Goal: Information Seeking & Learning: Learn about a topic

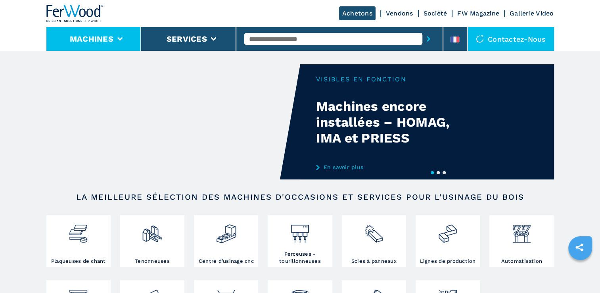
click at [115, 37] on li "Machines" at bounding box center [93, 39] width 95 height 24
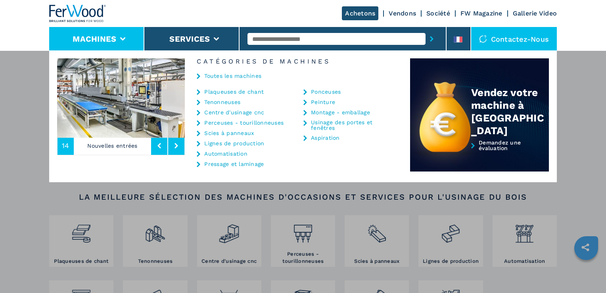
click at [327, 90] on link "Ponceuses" at bounding box center [326, 92] width 30 height 6
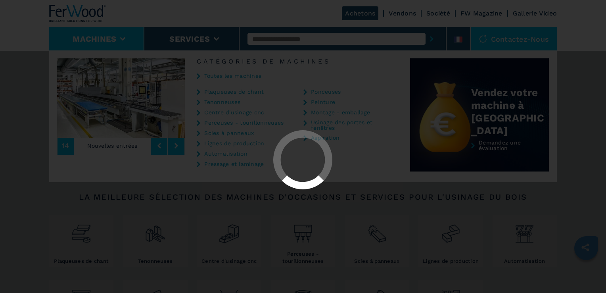
select select "*********"
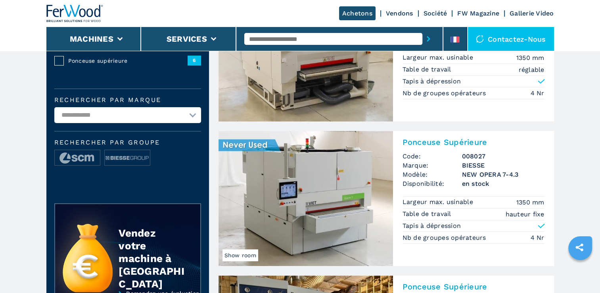
scroll to position [159, 0]
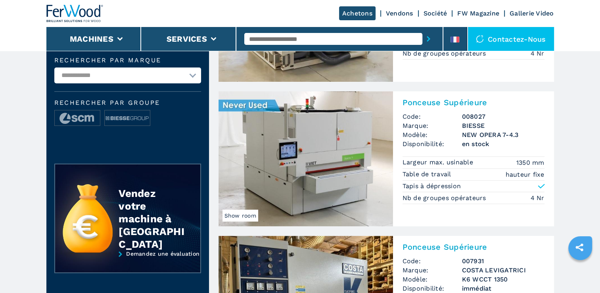
click at [339, 163] on img at bounding box center [306, 158] width 175 height 135
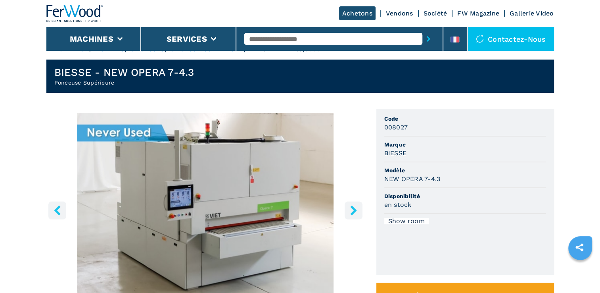
scroll to position [79, 0]
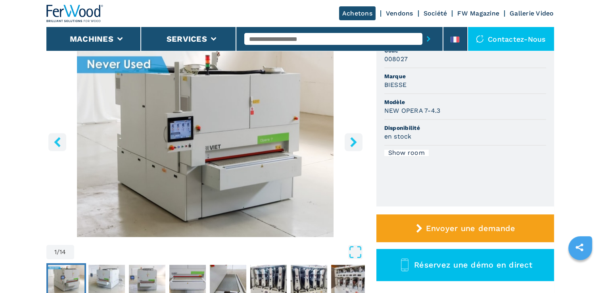
click at [353, 142] on icon "right-button" at bounding box center [354, 142] width 10 height 10
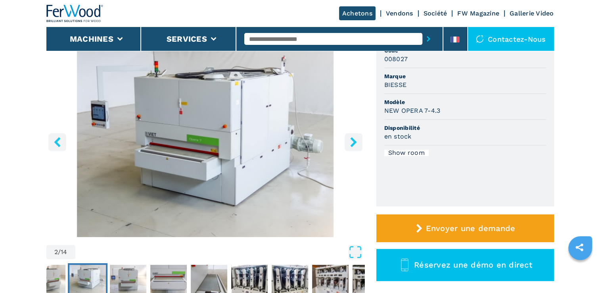
click at [353, 142] on icon "right-button" at bounding box center [354, 142] width 10 height 10
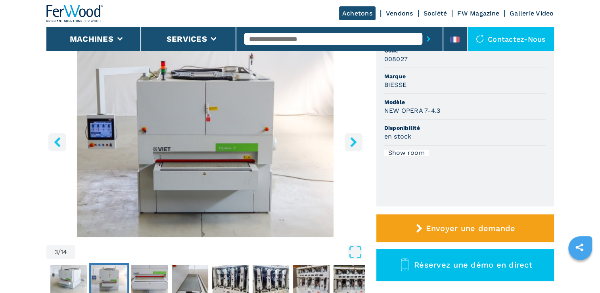
click at [353, 142] on icon "right-button" at bounding box center [354, 142] width 10 height 10
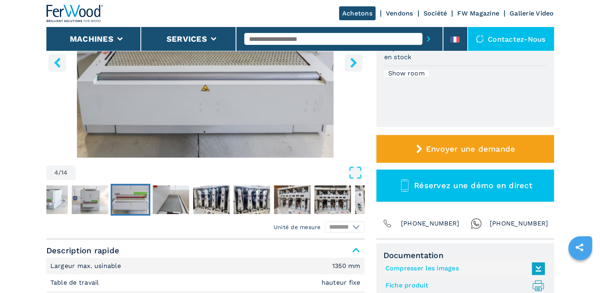
scroll to position [0, 0]
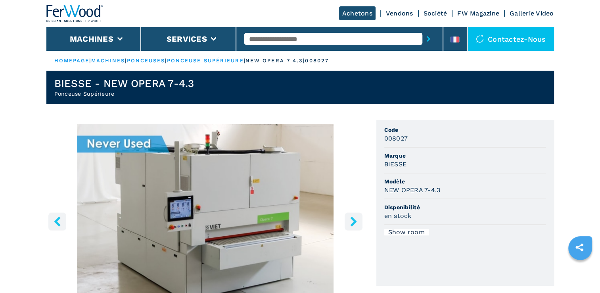
select select "*********"
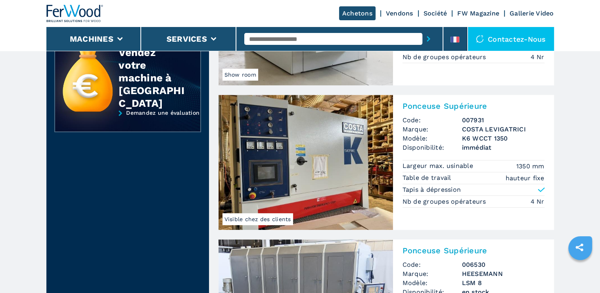
scroll to position [198, 0]
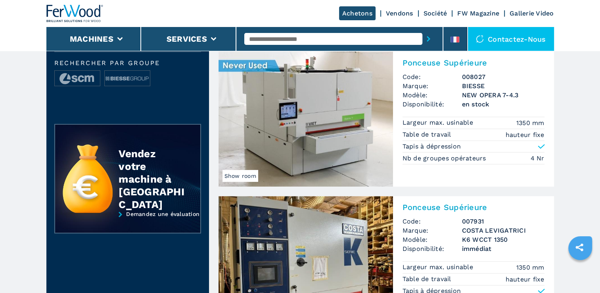
click at [336, 42] on input "text" at bounding box center [333, 39] width 178 height 12
click at [324, 42] on input "text" at bounding box center [333, 39] width 178 height 12
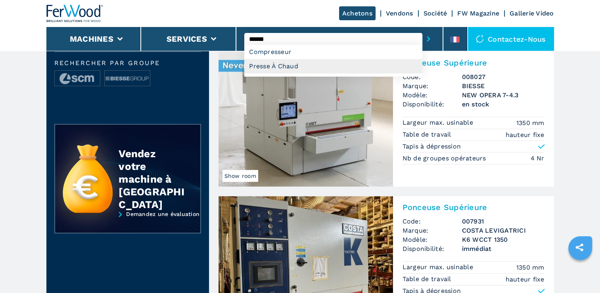
click at [296, 65] on div "Presse À Chaud" at bounding box center [333, 66] width 178 height 14
type input "**********"
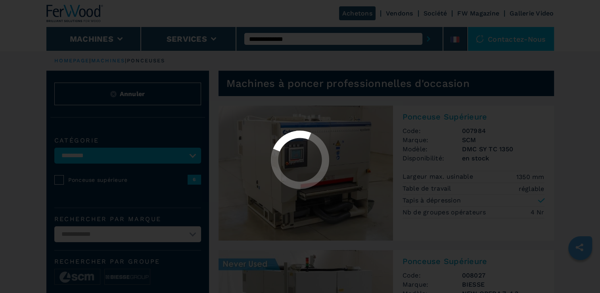
select select "**********"
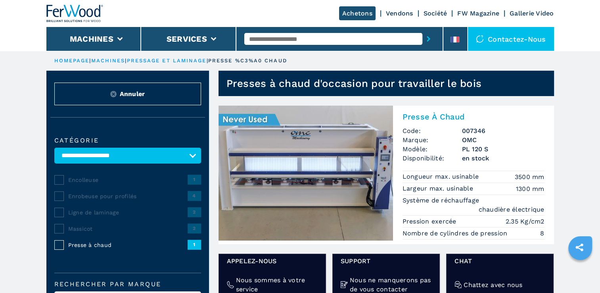
click at [433, 118] on h2 "Presse À Chaud" at bounding box center [474, 117] width 142 height 10
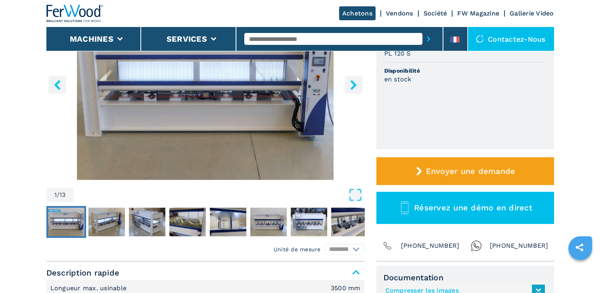
scroll to position [119, 0]
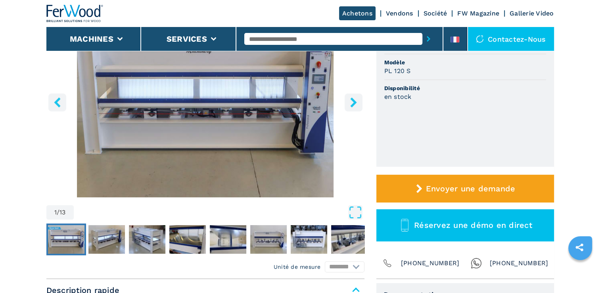
click at [353, 104] on icon "right-button" at bounding box center [353, 102] width 6 height 10
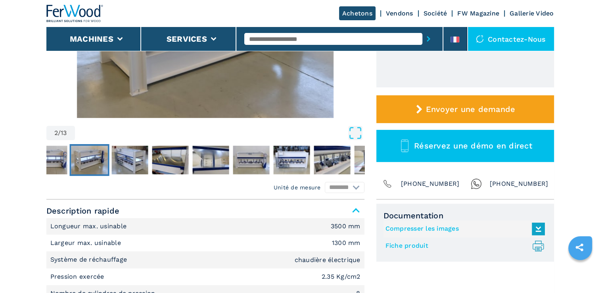
scroll to position [238, 0]
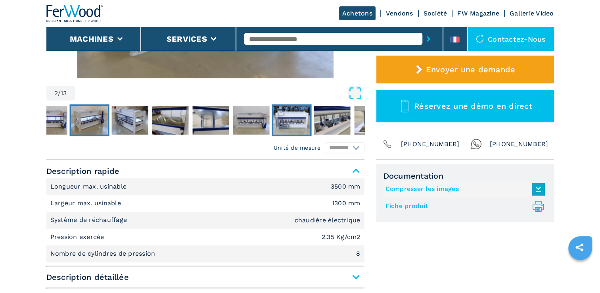
click at [284, 123] on img "Go to Slide 7" at bounding box center [291, 120] width 36 height 29
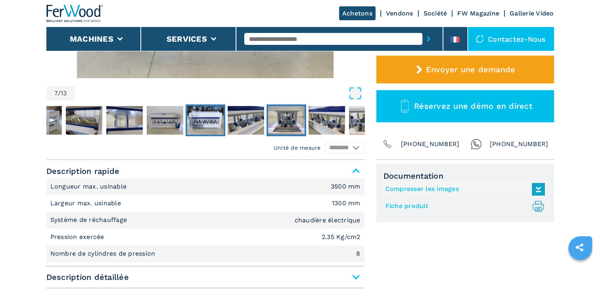
click at [284, 123] on img "Go to Slide 9" at bounding box center [286, 120] width 36 height 29
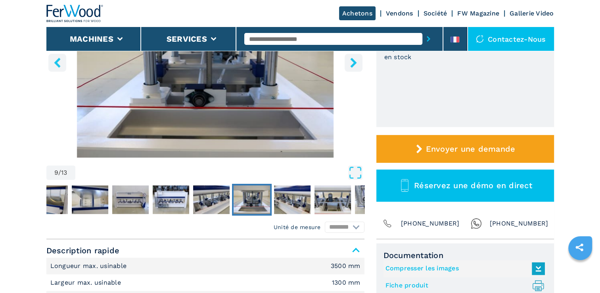
scroll to position [0, 0]
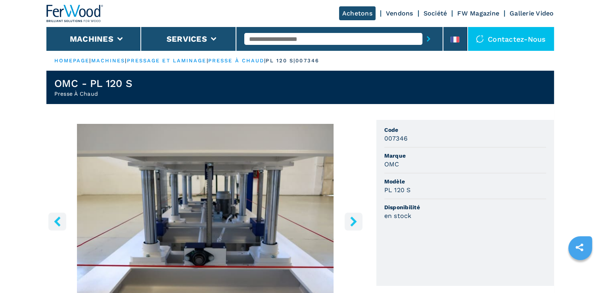
click at [349, 220] on icon "right-button" at bounding box center [354, 221] width 10 height 10
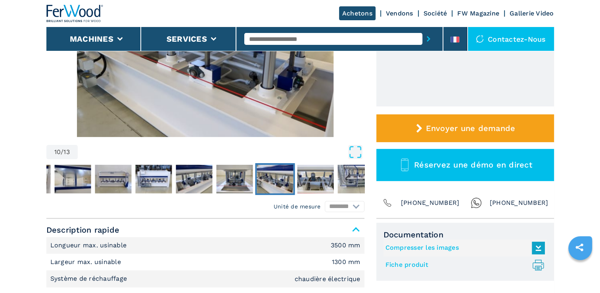
scroll to position [198, 0]
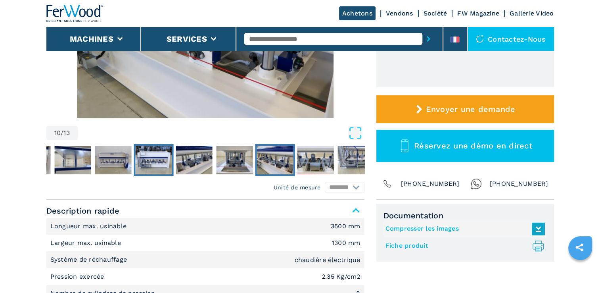
click at [161, 162] on img "Go to Slide 7" at bounding box center [153, 160] width 36 height 29
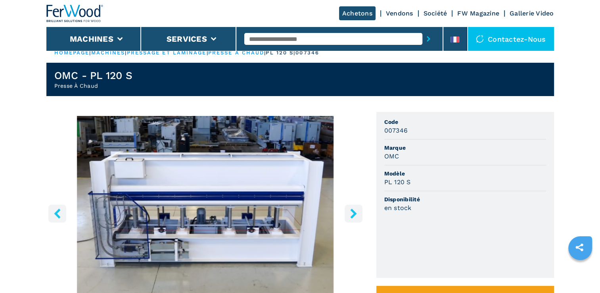
scroll to position [0, 0]
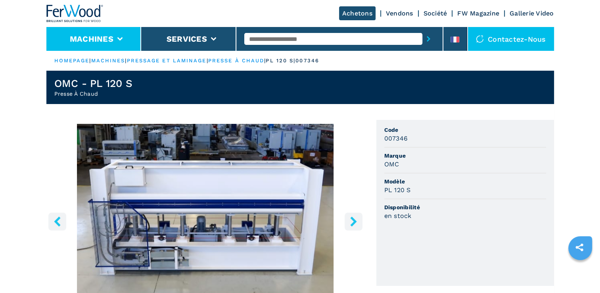
click at [102, 38] on button "Machines" at bounding box center [92, 39] width 44 height 10
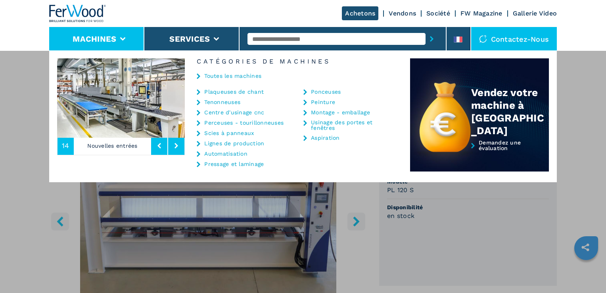
click at [103, 12] on img at bounding box center [77, 13] width 57 height 17
